Goal: Check status

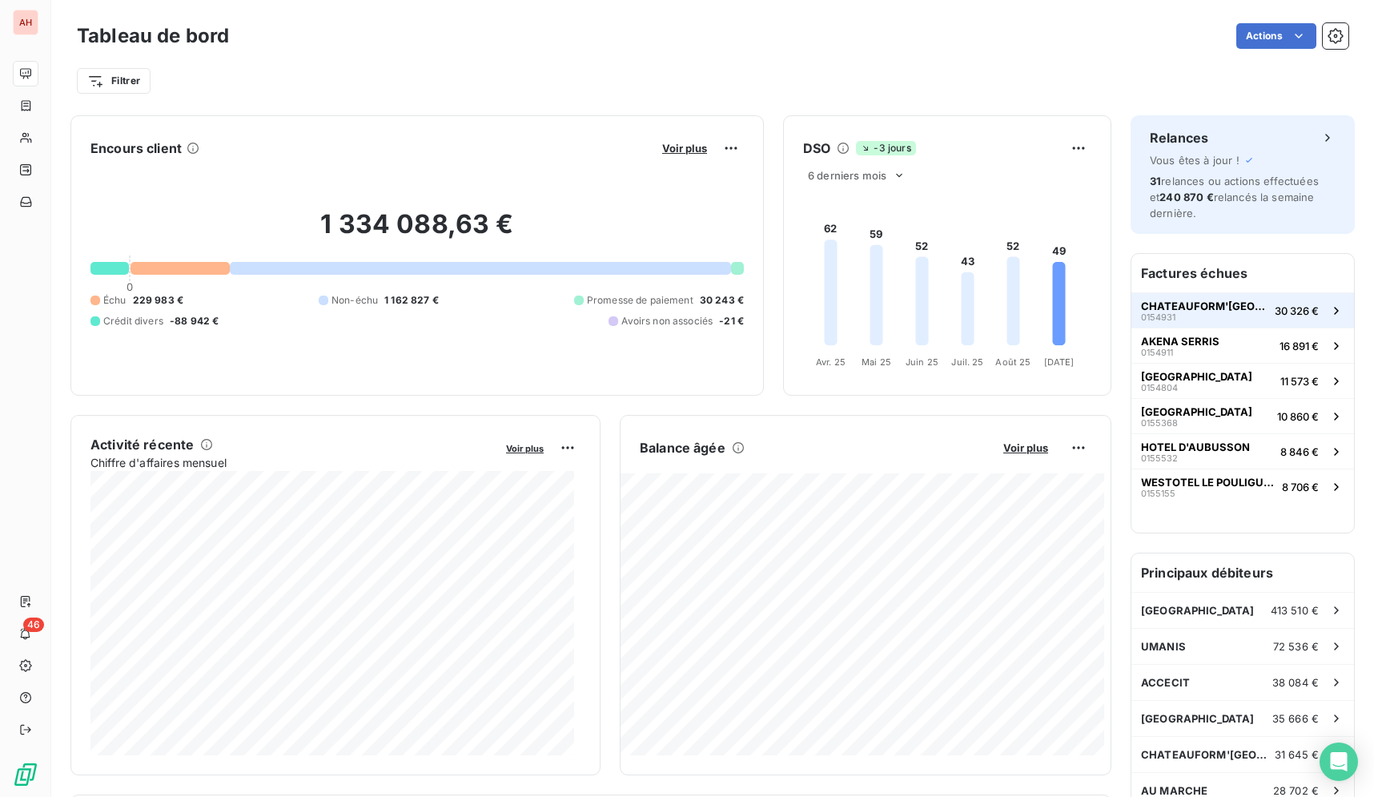
click at [1279, 320] on button "CHATEAUFORM'FRANCE 0154931 30 326 €" at bounding box center [1243, 309] width 223 height 35
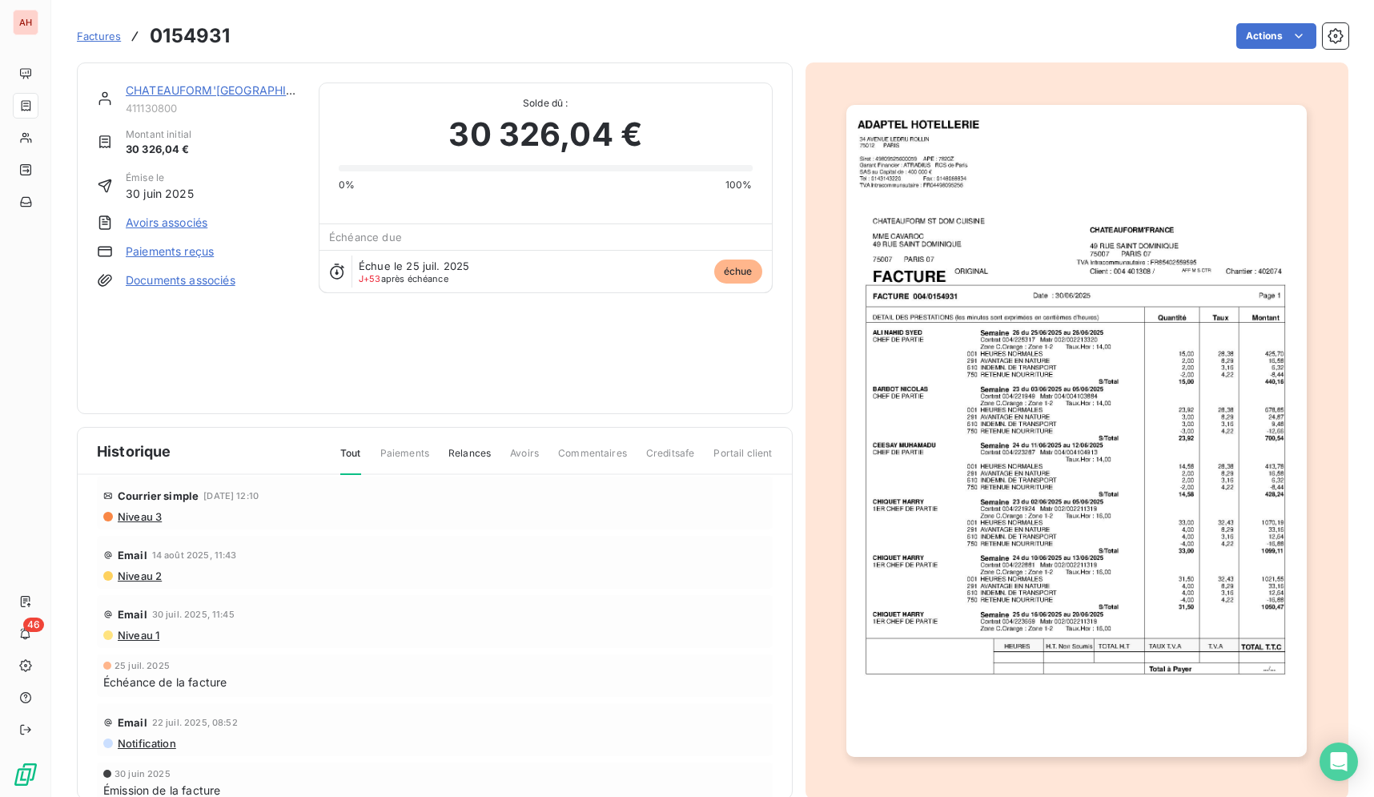
scroll to position [139, 0]
